Goal: Book appointment/travel/reservation

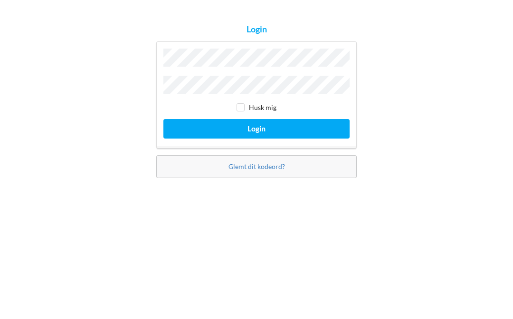
click at [286, 177] on button "Login" at bounding box center [257, 186] width 186 height 19
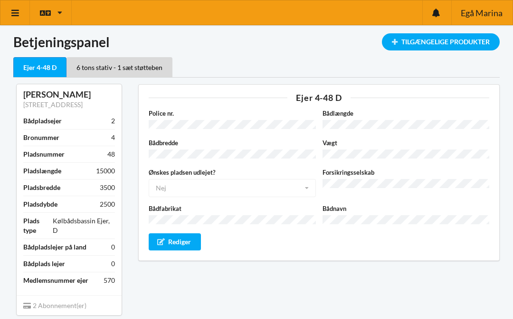
click at [19, 15] on icon at bounding box center [15, 13] width 10 height 9
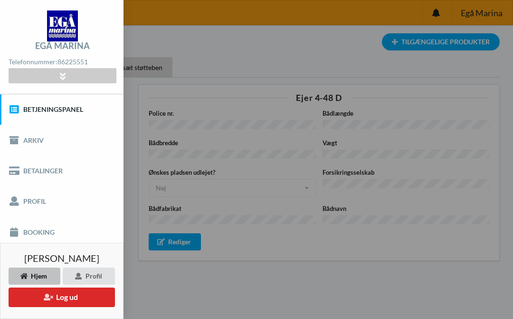
click at [46, 232] on link "Booking" at bounding box center [62, 231] width 124 height 30
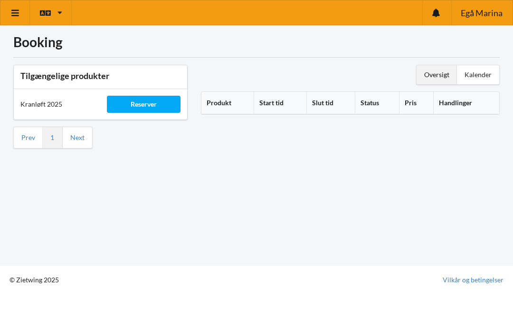
click at [145, 98] on div "Reserver" at bounding box center [143, 104] width 73 height 17
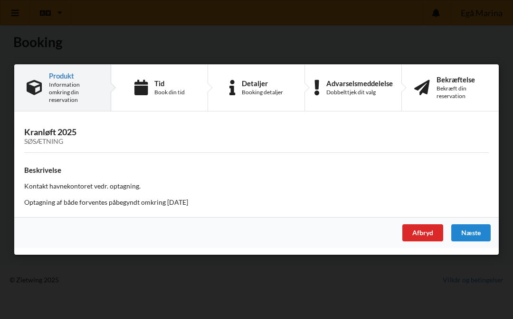
click at [173, 83] on div "Tid" at bounding box center [170, 83] width 30 height 8
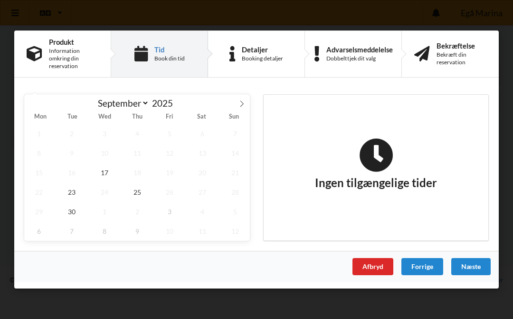
click at [249, 101] on span at bounding box center [242, 102] width 16 height 16
click at [208, 194] on span "25" at bounding box center [202, 191] width 29 height 19
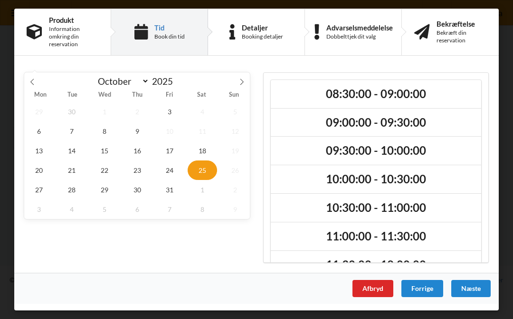
click at [247, 84] on span at bounding box center [242, 80] width 16 height 16
click at [39, 83] on span at bounding box center [32, 80] width 16 height 16
select select "9"
click at [363, 231] on h2 "11:00:00 - 11:30:00" at bounding box center [376, 236] width 197 height 15
click at [475, 286] on div "Næste" at bounding box center [471, 288] width 39 height 17
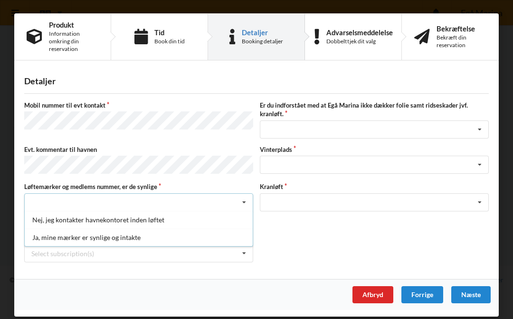
click at [122, 234] on div "Ja, mine mærker er synlige og intakte" at bounding box center [139, 237] width 228 height 18
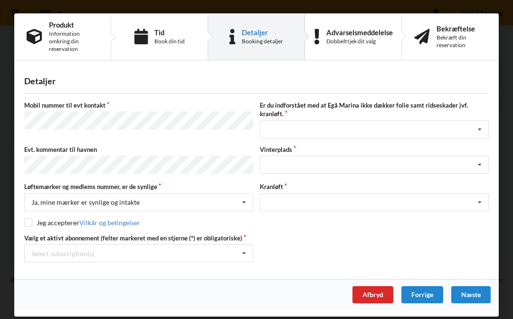
click at [31, 221] on input "checkbox" at bounding box center [28, 222] width 8 height 8
checkbox input "true"
click at [481, 127] on icon at bounding box center [480, 130] width 14 height 18
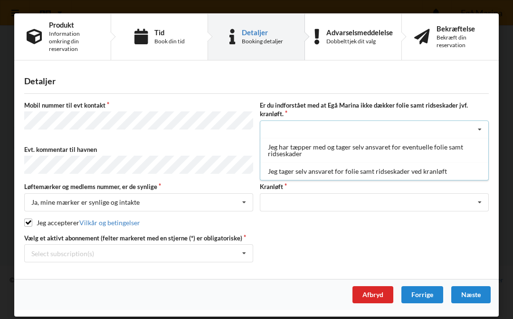
click at [387, 171] on div "Jeg tager selv ansvaret for folie samt ridseskader ved kranløft" at bounding box center [375, 171] width 228 height 18
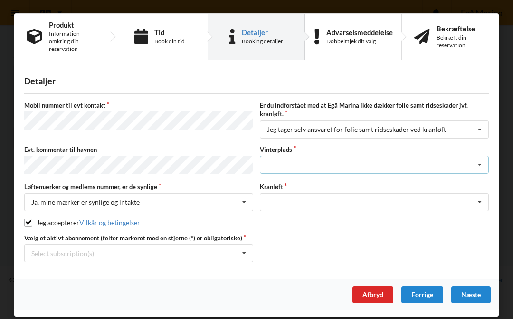
click at [477, 161] on icon at bounding box center [480, 165] width 14 height 18
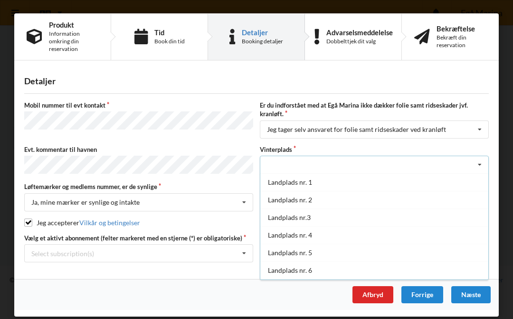
click at [290, 199] on div "Landplads nr. 2" at bounding box center [375, 200] width 228 height 18
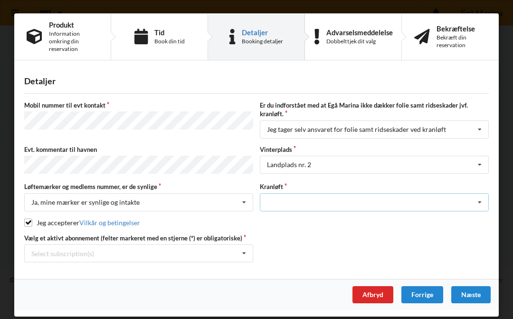
click at [480, 201] on icon at bounding box center [480, 202] width 14 height 18
click at [290, 218] on div "Optagning" at bounding box center [375, 220] width 228 height 18
click at [475, 294] on div "Næste" at bounding box center [471, 294] width 39 height 17
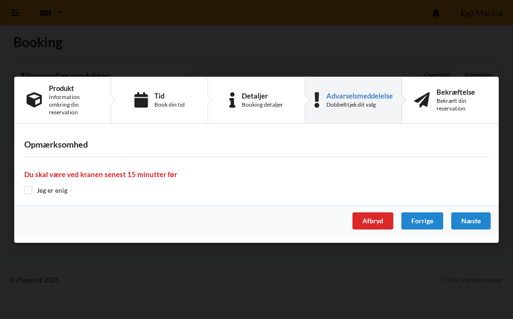
click at [30, 192] on input "checkbox" at bounding box center [28, 190] width 8 height 8
checkbox input "true"
click at [481, 220] on div "Næste" at bounding box center [471, 220] width 39 height 17
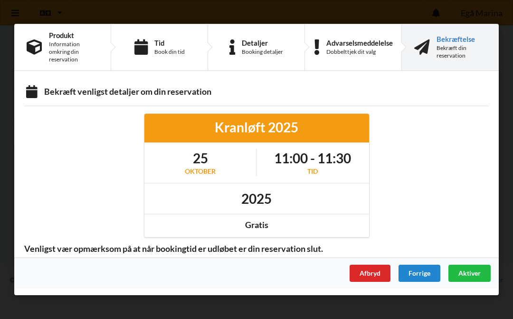
click at [471, 270] on span "Aktiver" at bounding box center [470, 273] width 22 height 8
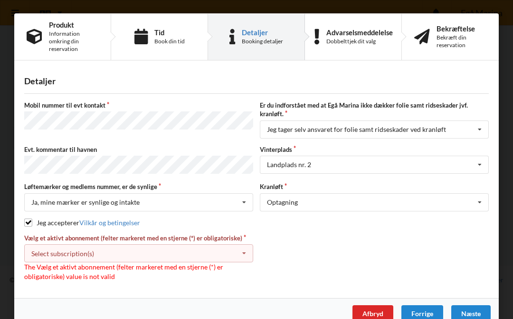
click at [248, 252] on icon at bounding box center [244, 253] width 14 height 18
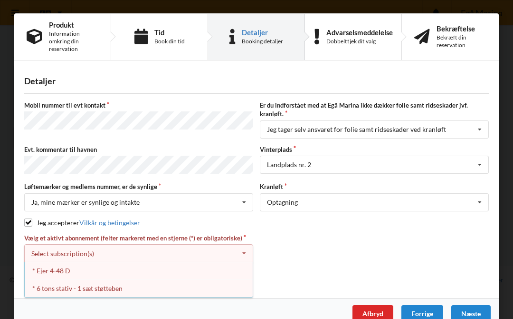
click at [54, 273] on div "* Ejer 4-48 D" at bounding box center [139, 270] width 228 height 18
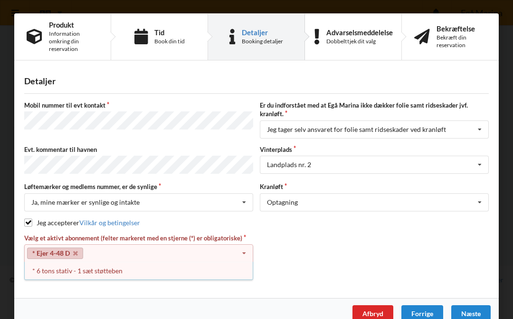
click at [474, 309] on div "Næste" at bounding box center [471, 313] width 39 height 17
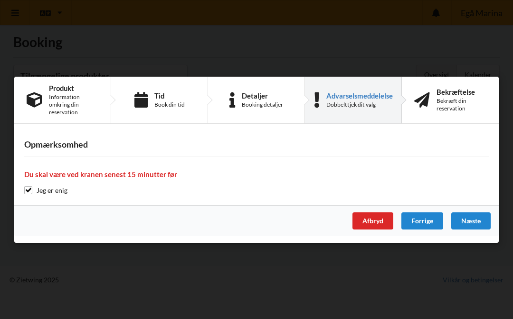
click at [473, 217] on div "Næste" at bounding box center [471, 220] width 39 height 17
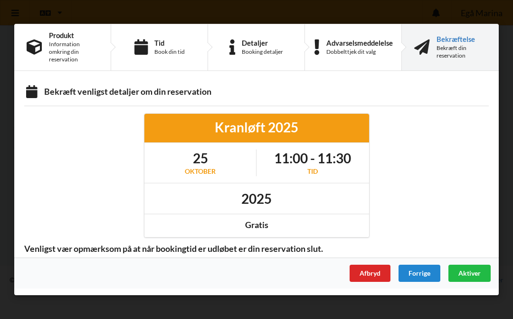
click at [477, 270] on span "Aktiver" at bounding box center [470, 273] width 22 height 8
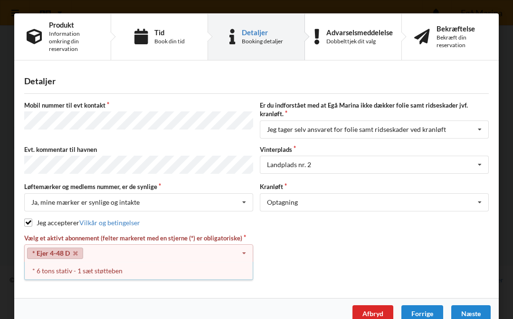
click at [98, 269] on div "* 6 tons stativ - 1 sæt støtteben" at bounding box center [139, 270] width 228 height 18
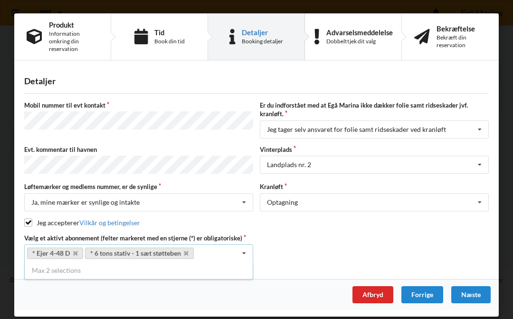
click at [251, 250] on icon at bounding box center [244, 253] width 14 height 18
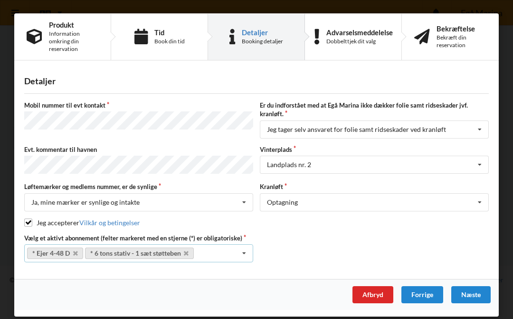
click at [190, 253] on link "* 6 tons stativ - 1 sæt støtteben" at bounding box center [139, 252] width 109 height 11
click at [189, 251] on icon at bounding box center [186, 253] width 5 height 6
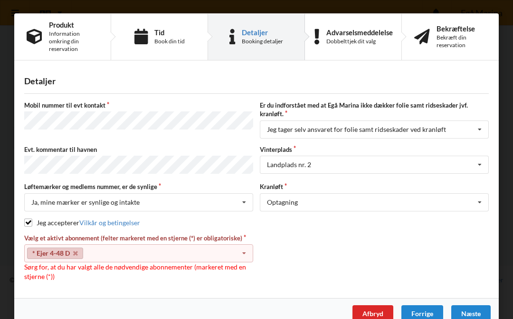
click at [477, 309] on div "Næste" at bounding box center [471, 313] width 39 height 17
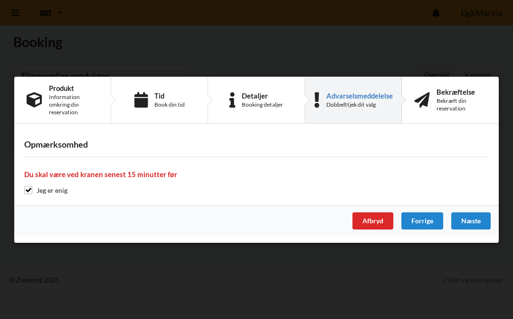
click at [478, 217] on div "Næste" at bounding box center [471, 220] width 39 height 17
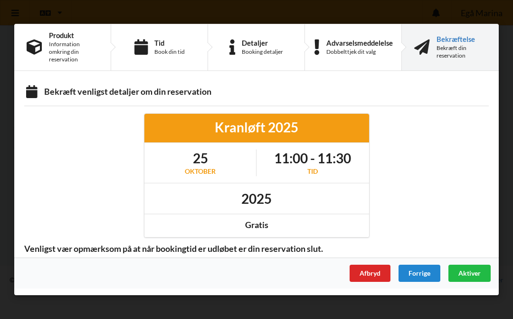
click at [470, 273] on span "Aktiver" at bounding box center [470, 273] width 22 height 8
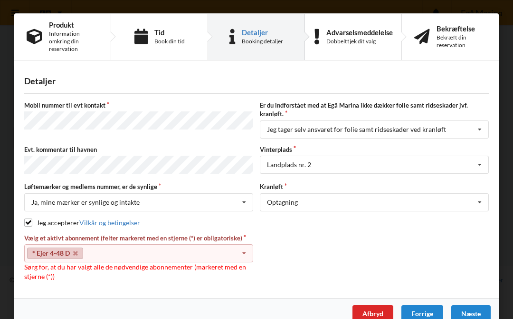
click at [248, 251] on icon at bounding box center [244, 253] width 14 height 18
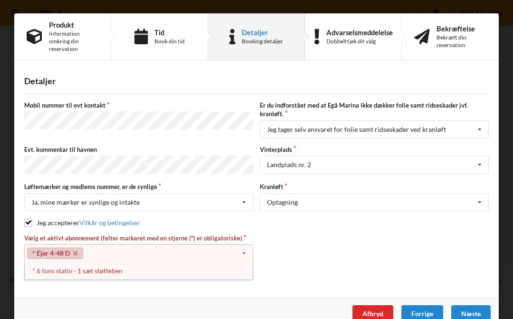
click at [83, 247] on div "* Ejer 4-48 D Select subscription(s) * Ejer 4-48 D * 6 tons stativ - 1 sæt støt…" at bounding box center [138, 253] width 229 height 18
click at [68, 251] on link "* Ejer 4-48 D" at bounding box center [55, 252] width 56 height 11
click at [101, 270] on div "* 6 tons stativ - 1 sæt støtteben" at bounding box center [139, 270] width 228 height 18
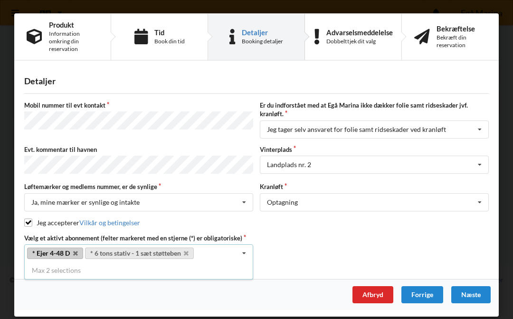
click at [477, 294] on div "Næste" at bounding box center [471, 294] width 39 height 17
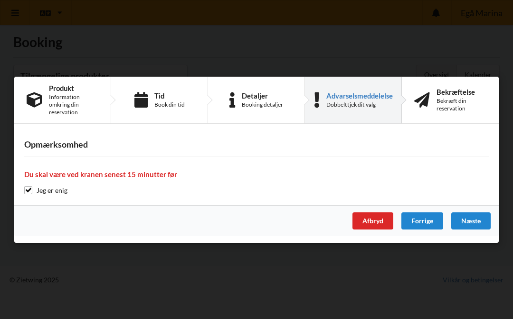
click at [474, 222] on div "Næste" at bounding box center [471, 220] width 39 height 17
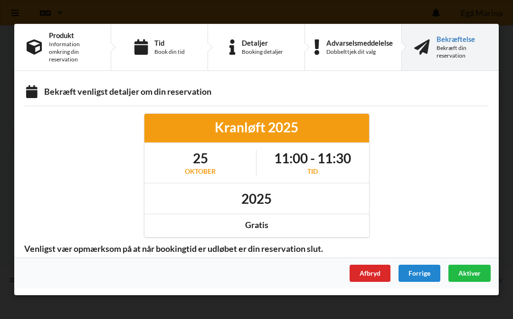
click at [480, 272] on span "Aktiver" at bounding box center [470, 273] width 22 height 8
